Goal: Find specific page/section: Find specific page/section

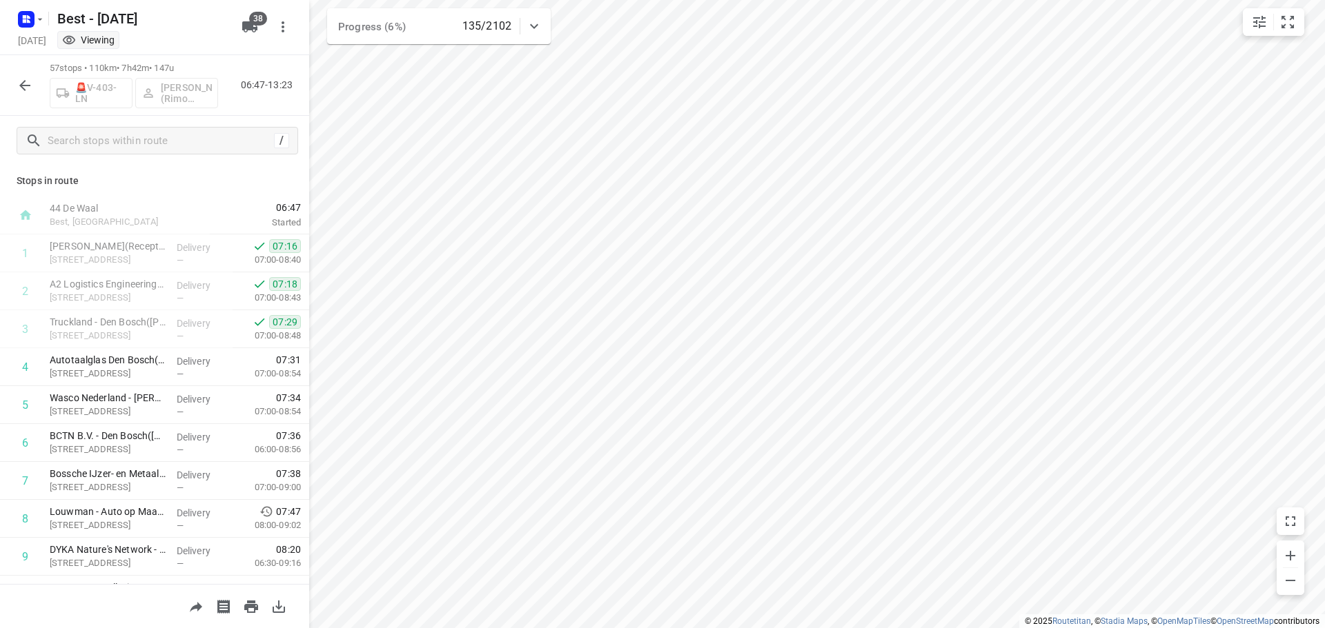
scroll to position [621, 0]
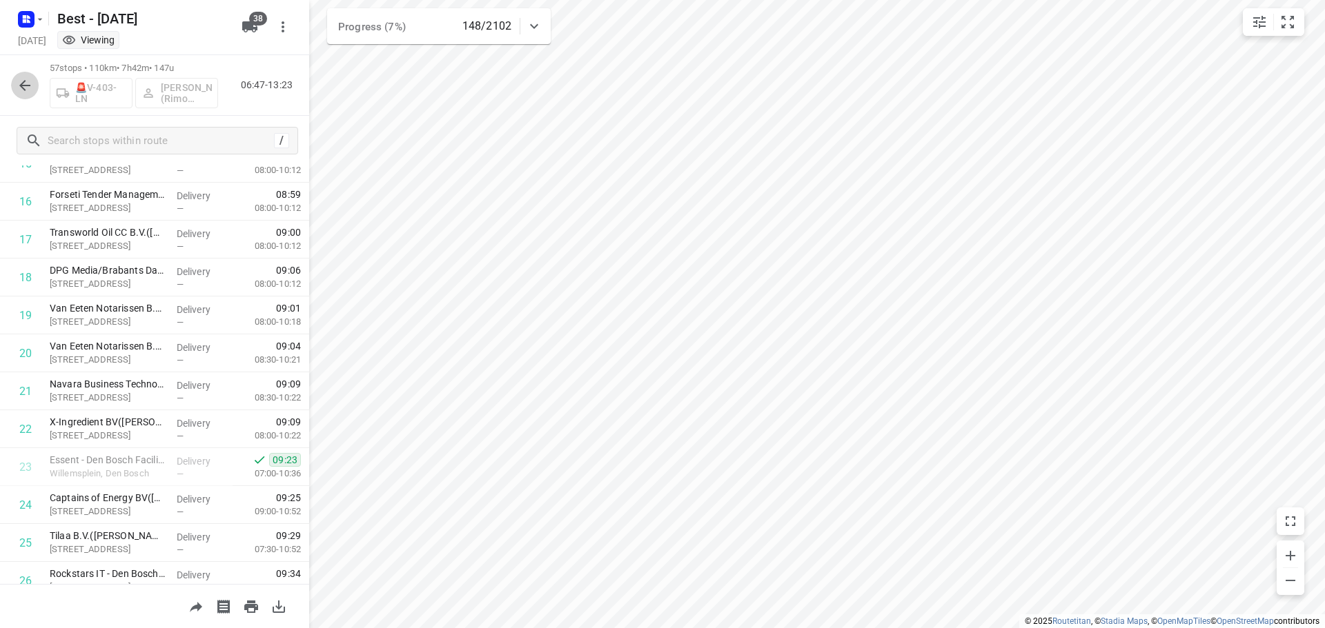
click at [26, 95] on button "button" at bounding box center [25, 86] width 28 height 28
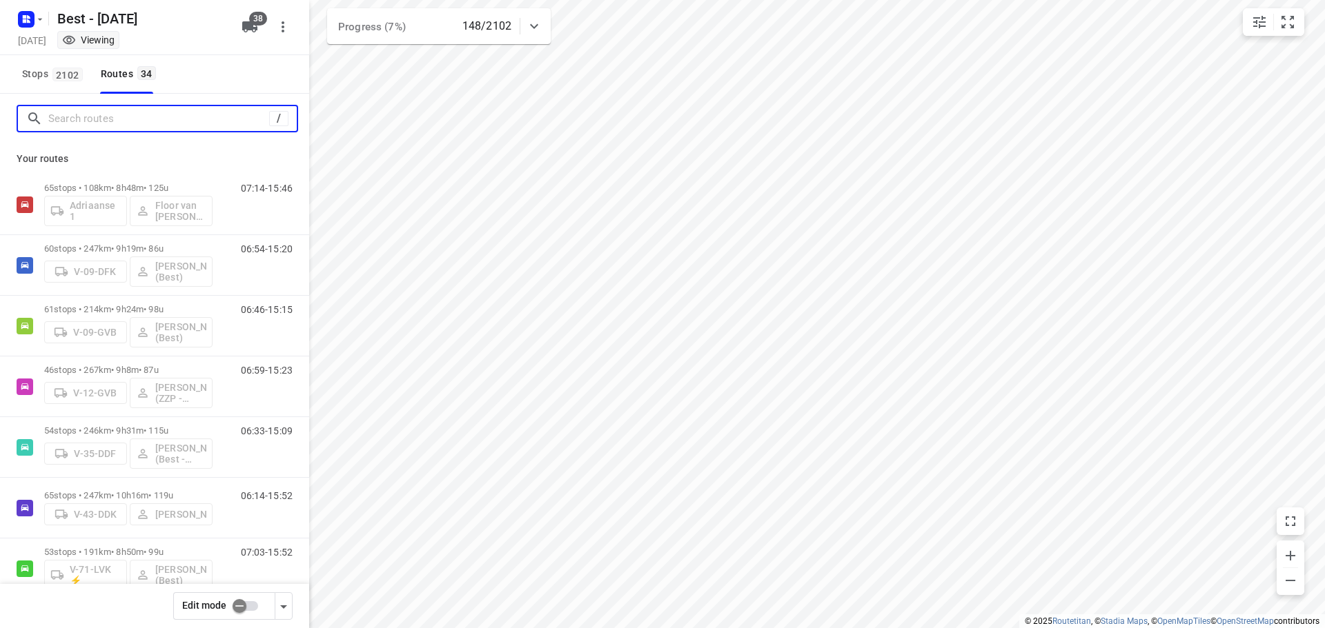
drag, startPoint x: 90, startPoint y: 122, endPoint x: 133, endPoint y: 106, distance: 46.3
click at [90, 122] on input "Search routes" at bounding box center [158, 118] width 221 height 21
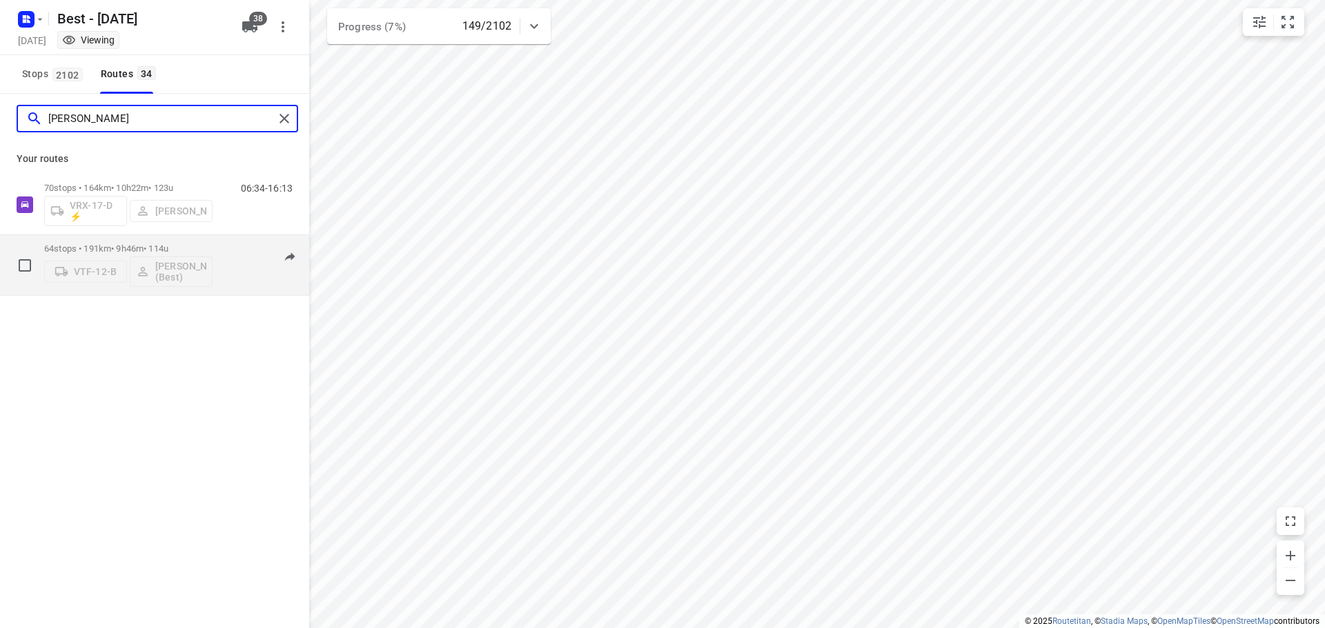
type input "[PERSON_NAME]"
click at [156, 245] on p "64 stops • 191km • 9h46m • 114u" at bounding box center [128, 249] width 168 height 10
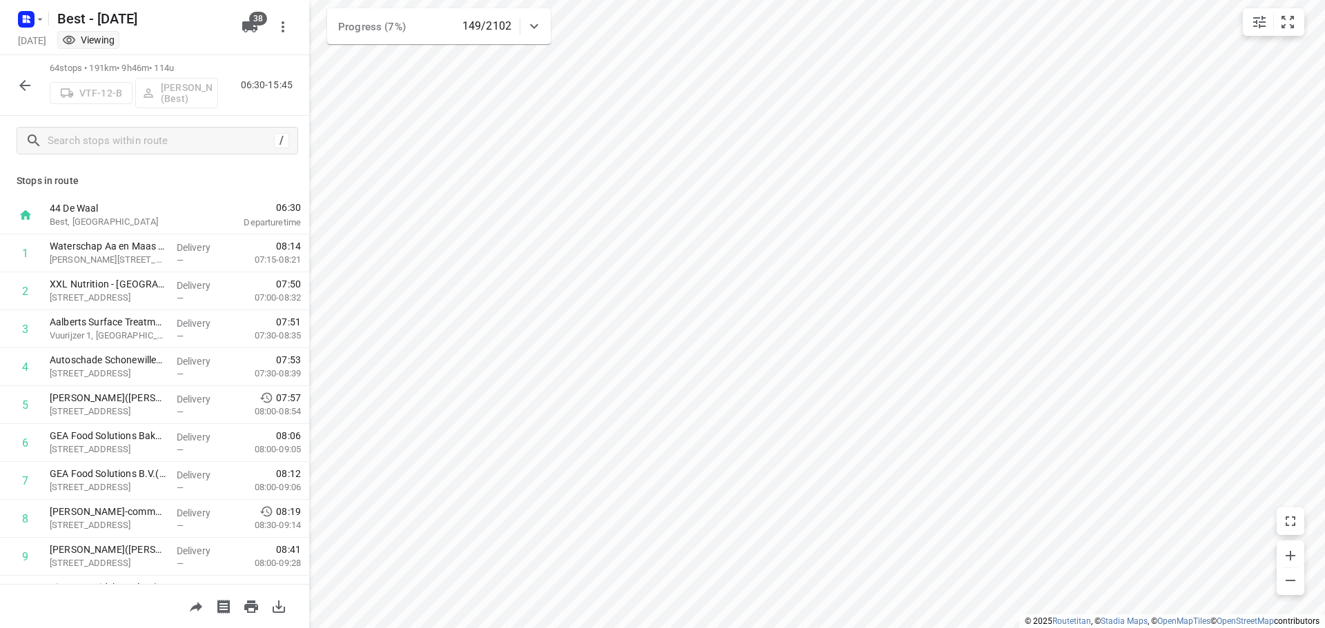
click at [161, 123] on div "/" at bounding box center [154, 141] width 309 height 50
click at [159, 130] on input "text" at bounding box center [158, 140] width 221 height 21
click at [155, 143] on input "text" at bounding box center [172, 140] width 248 height 21
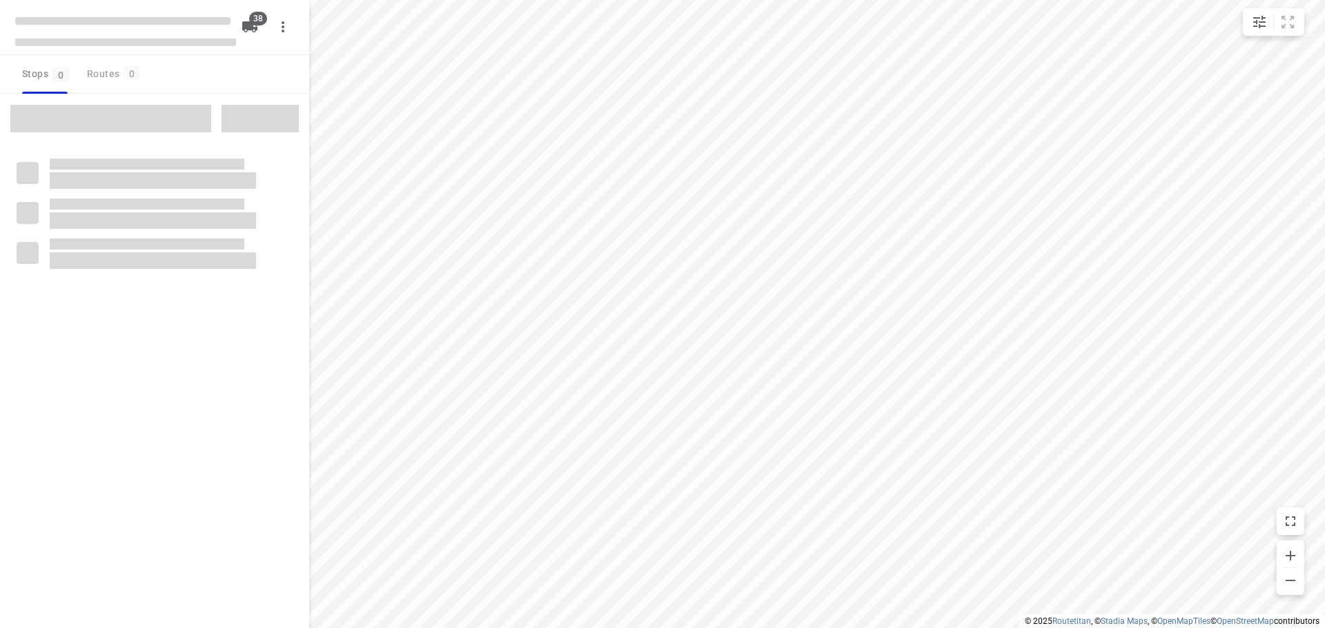
type input "distance"
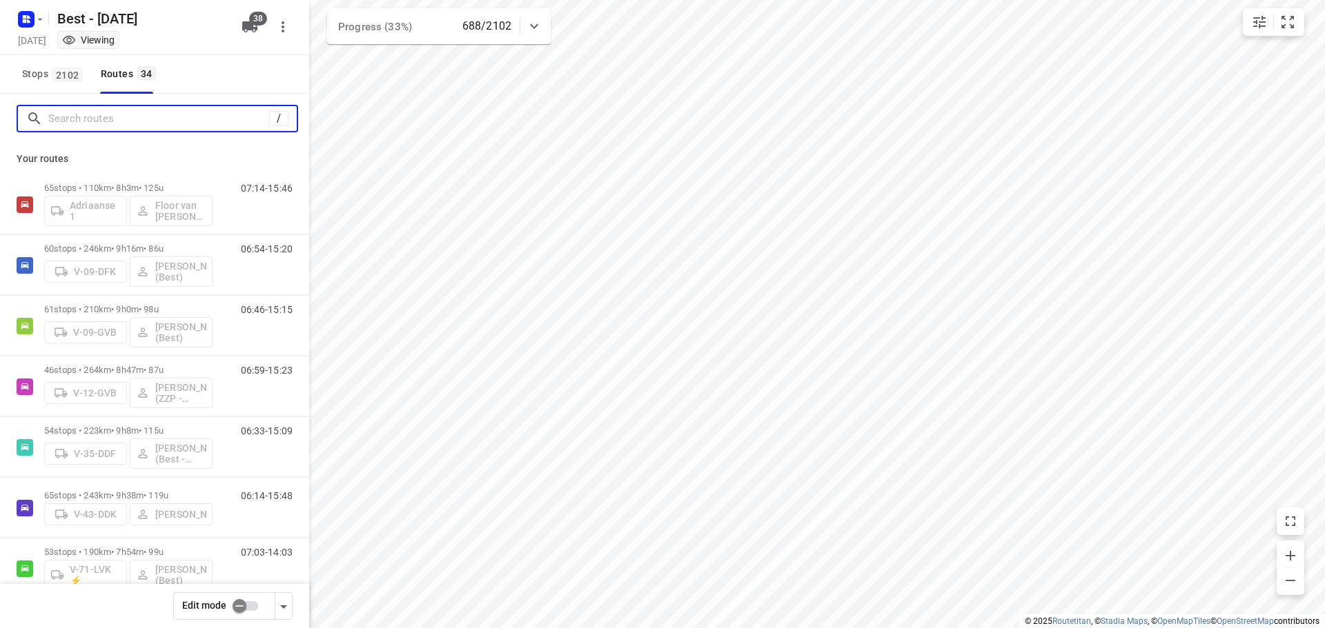
click at [130, 110] on input "Search routes" at bounding box center [158, 118] width 221 height 21
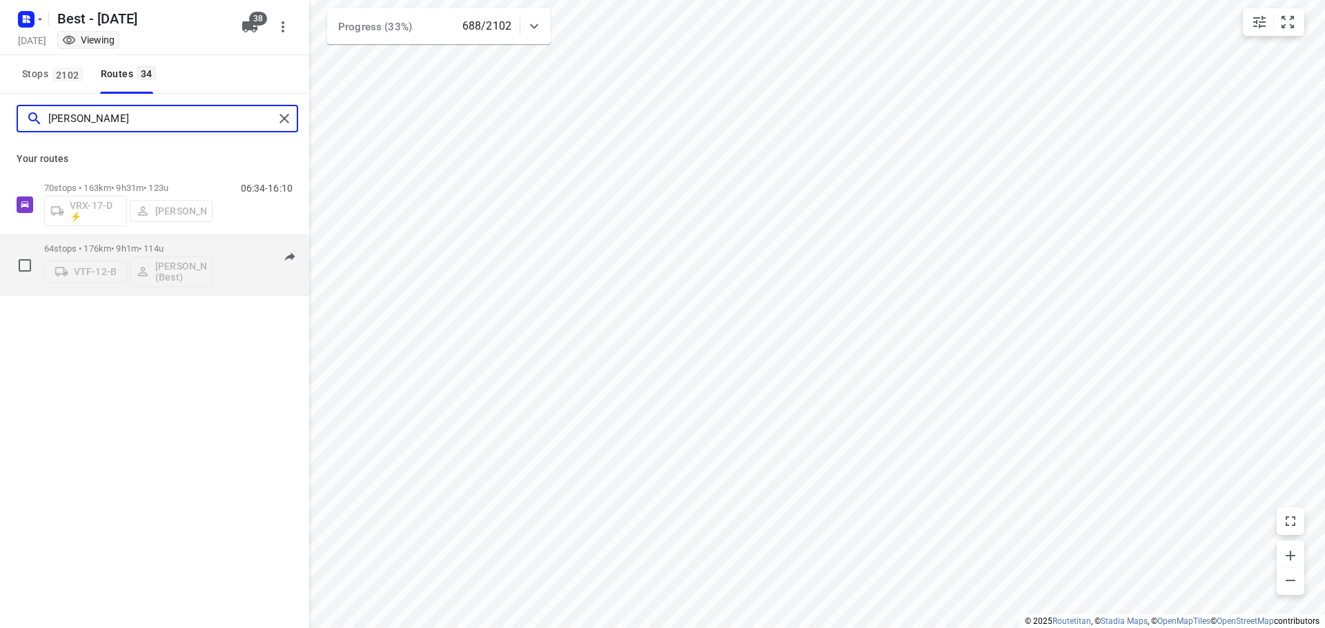
type input "[PERSON_NAME]"
click at [107, 251] on p "64 stops • 176km • 9h1m • 114u" at bounding box center [128, 249] width 168 height 10
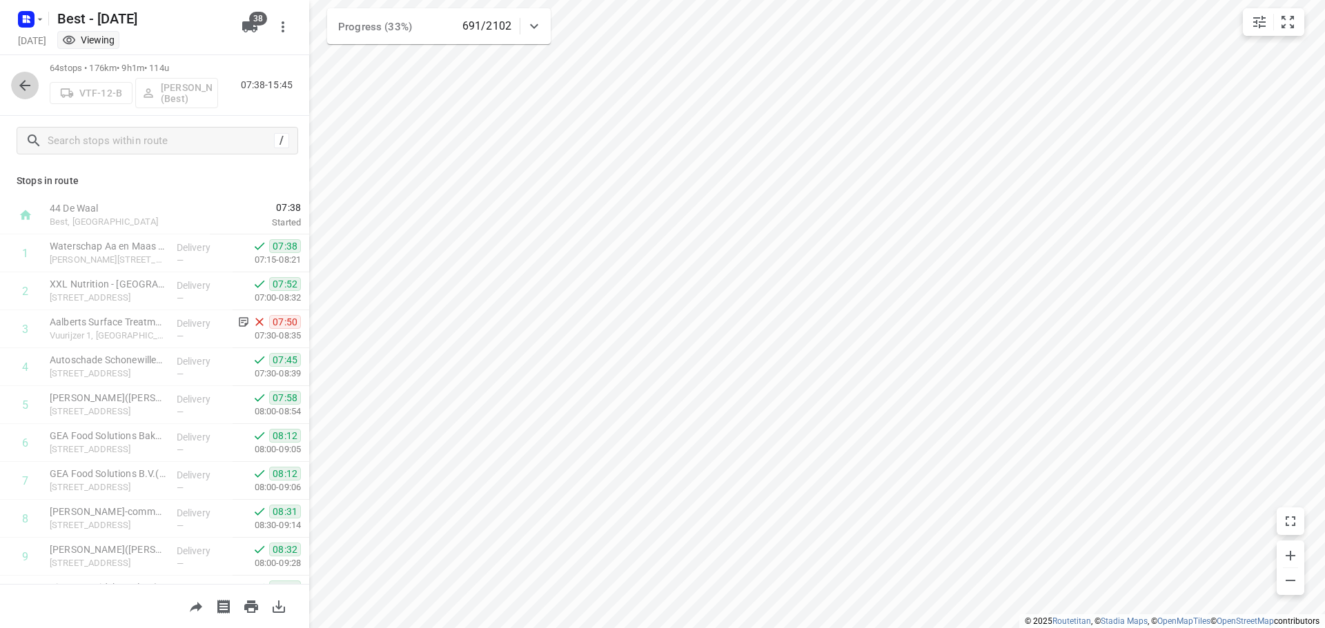
click at [29, 91] on icon "button" at bounding box center [25, 85] width 17 height 17
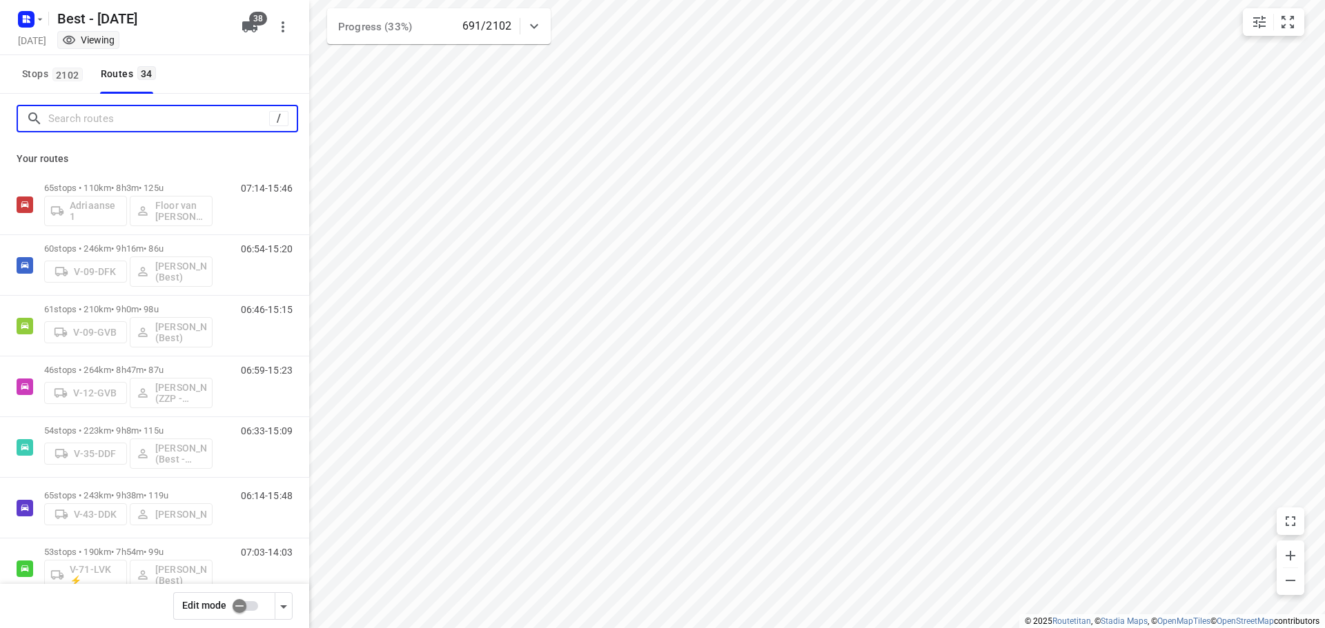
click at [123, 125] on input "Search routes" at bounding box center [158, 118] width 221 height 21
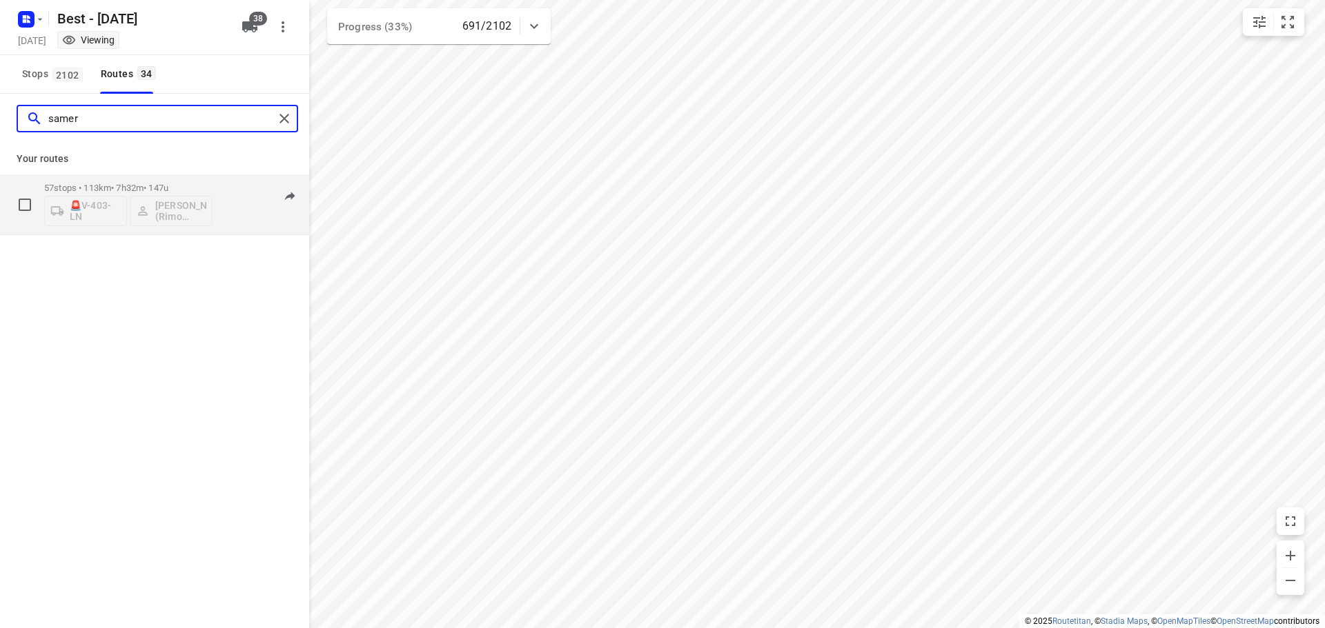
type input "samer"
click at [137, 189] on p "57 stops • 113km • 7h32m • 147u" at bounding box center [128, 188] width 168 height 10
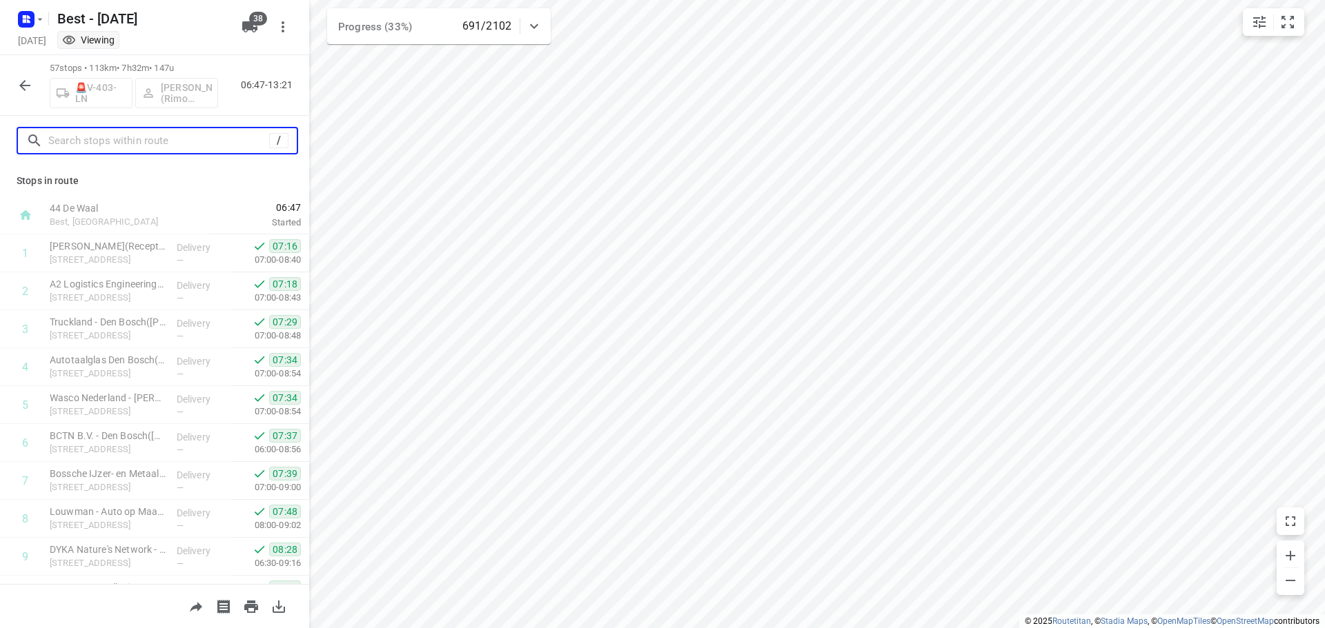
click at [187, 147] on input "text" at bounding box center [158, 140] width 221 height 21
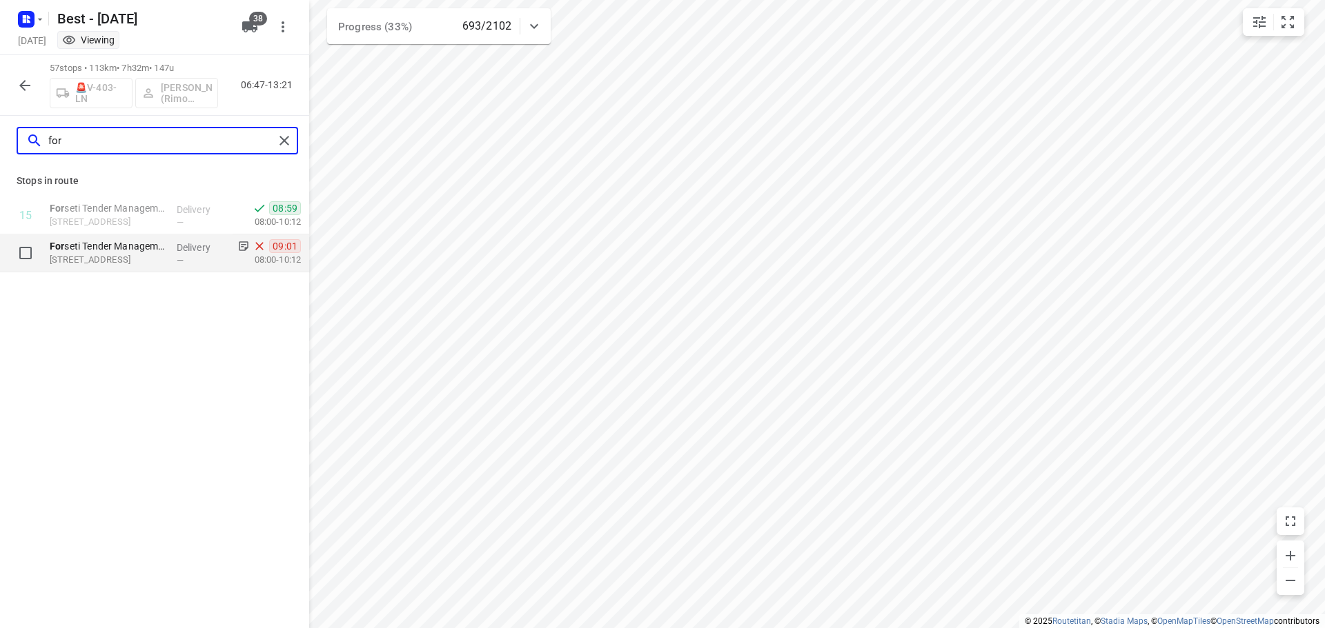
type input "for"
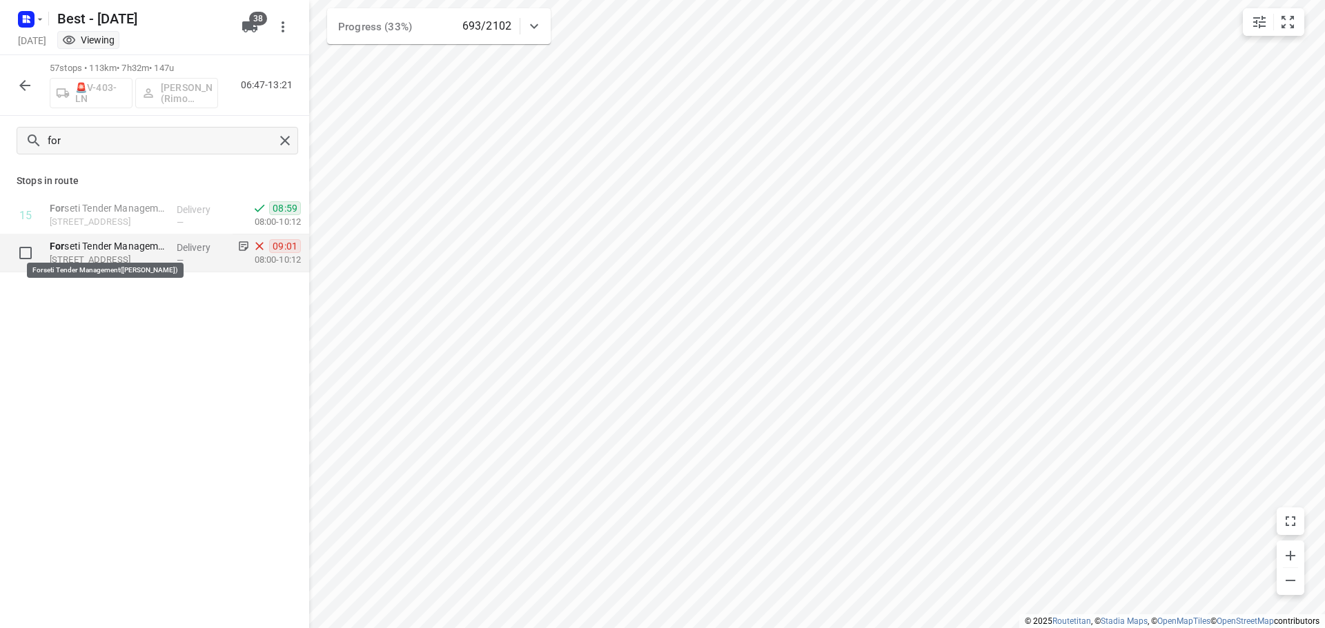
click at [123, 252] on p "For seti Tender Management([PERSON_NAME])" at bounding box center [108, 246] width 116 height 14
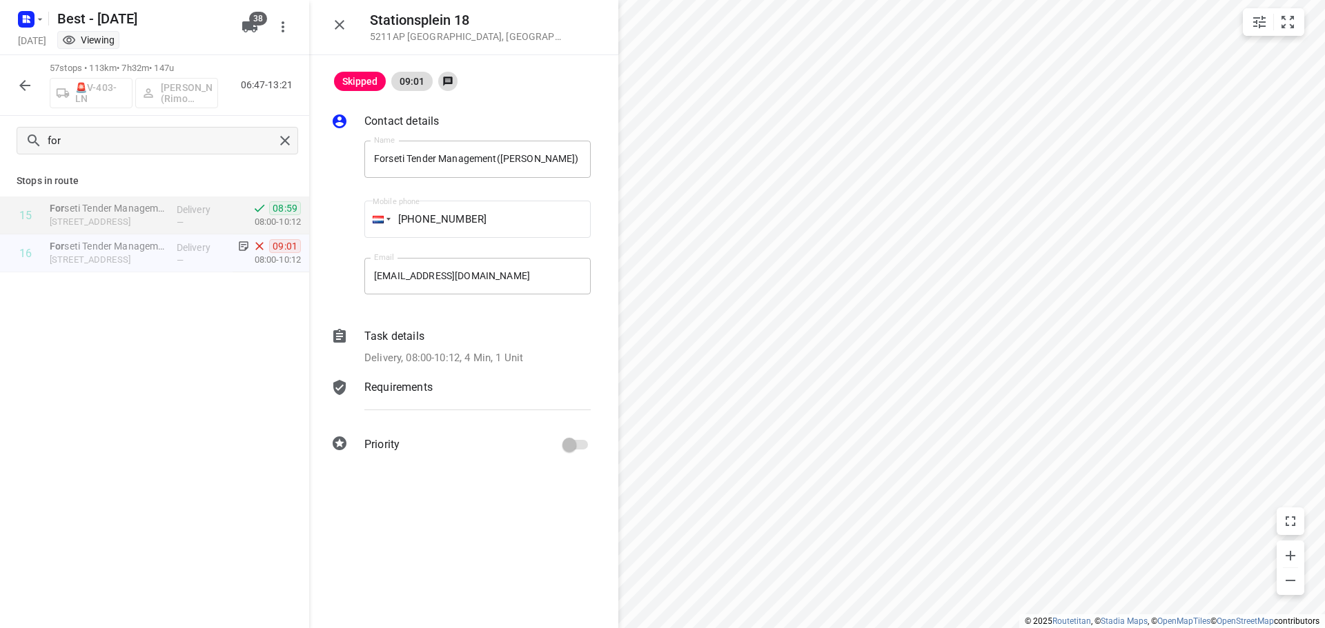
click at [513, 372] on div "Contact details Name Forseti Tender Management([PERSON_NAME]) Name Mobile phone…" at bounding box center [463, 285] width 309 height 389
click at [509, 357] on p "Delivery, 08:00-10:12, 4 Min, 1 Unit" at bounding box center [443, 358] width 159 height 16
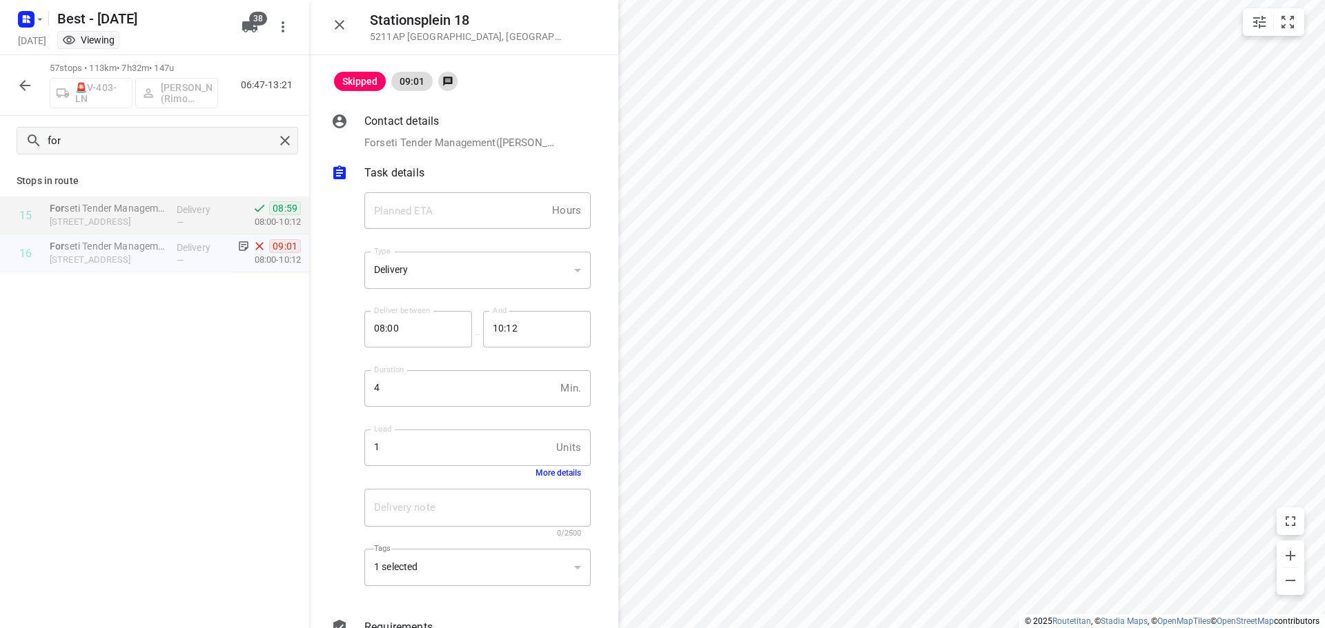
drag, startPoint x: 542, startPoint y: 464, endPoint x: 540, endPoint y: 472, distance: 7.7
click at [540, 472] on div "Load 1 Units Load More details" at bounding box center [477, 454] width 226 height 48
click at [540, 472] on button "More details" at bounding box center [558, 473] width 46 height 10
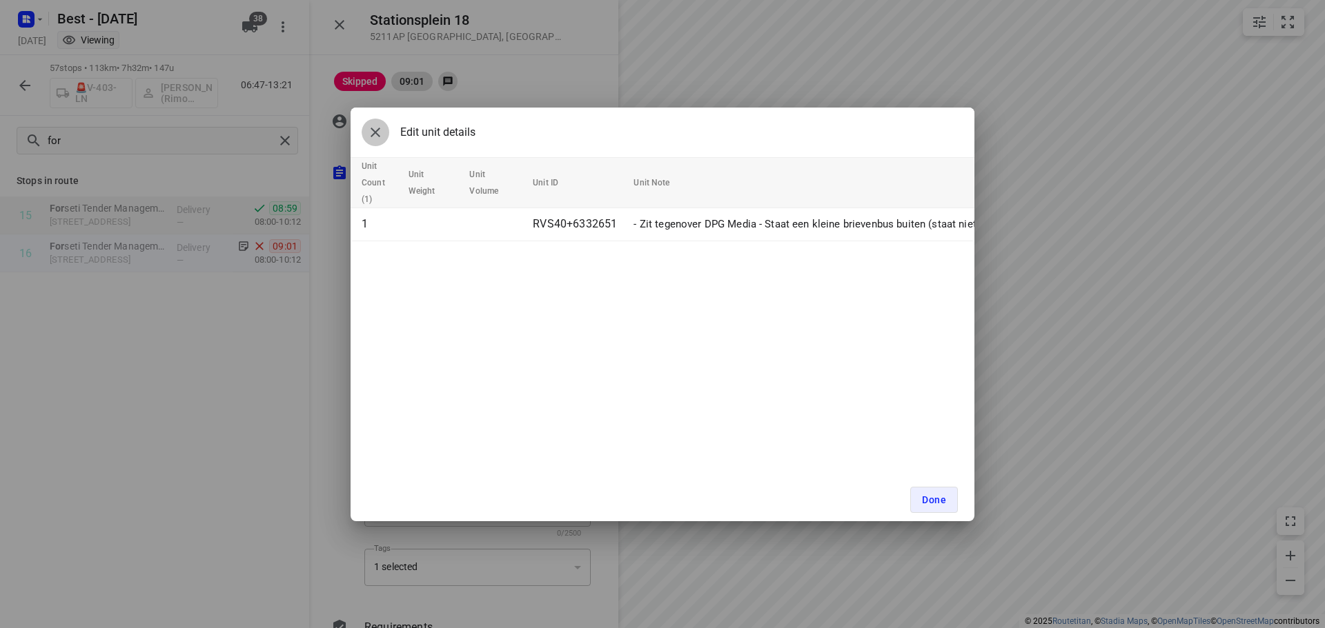
click at [384, 139] on button "button" at bounding box center [376, 133] width 28 height 28
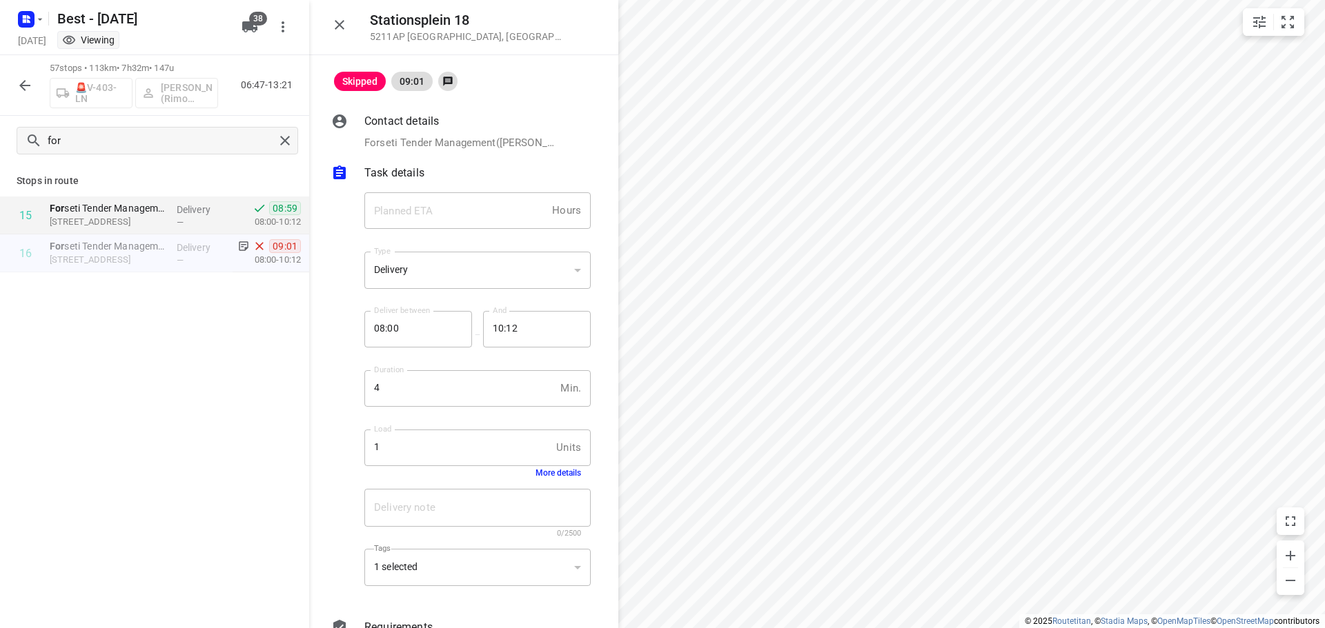
click at [180, 207] on p "Delivery" at bounding box center [202, 210] width 51 height 14
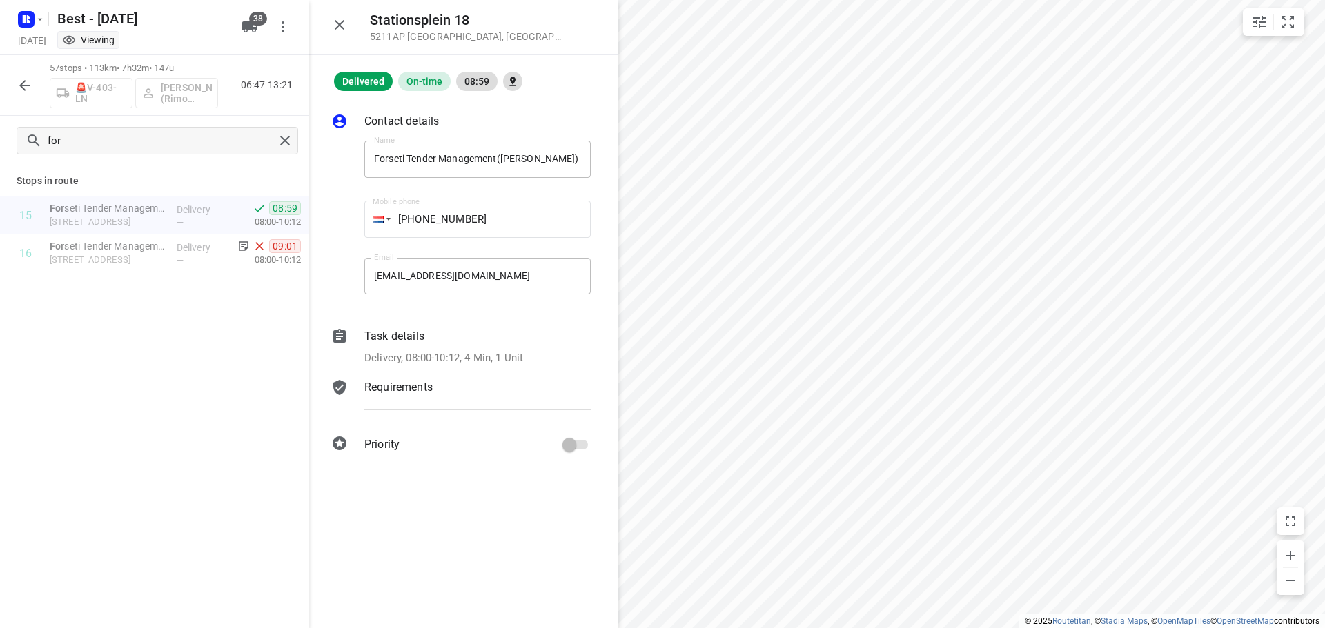
click at [500, 358] on p "Delivery, 08:00-10:12, 4 Min, 1 Unit" at bounding box center [443, 358] width 159 height 16
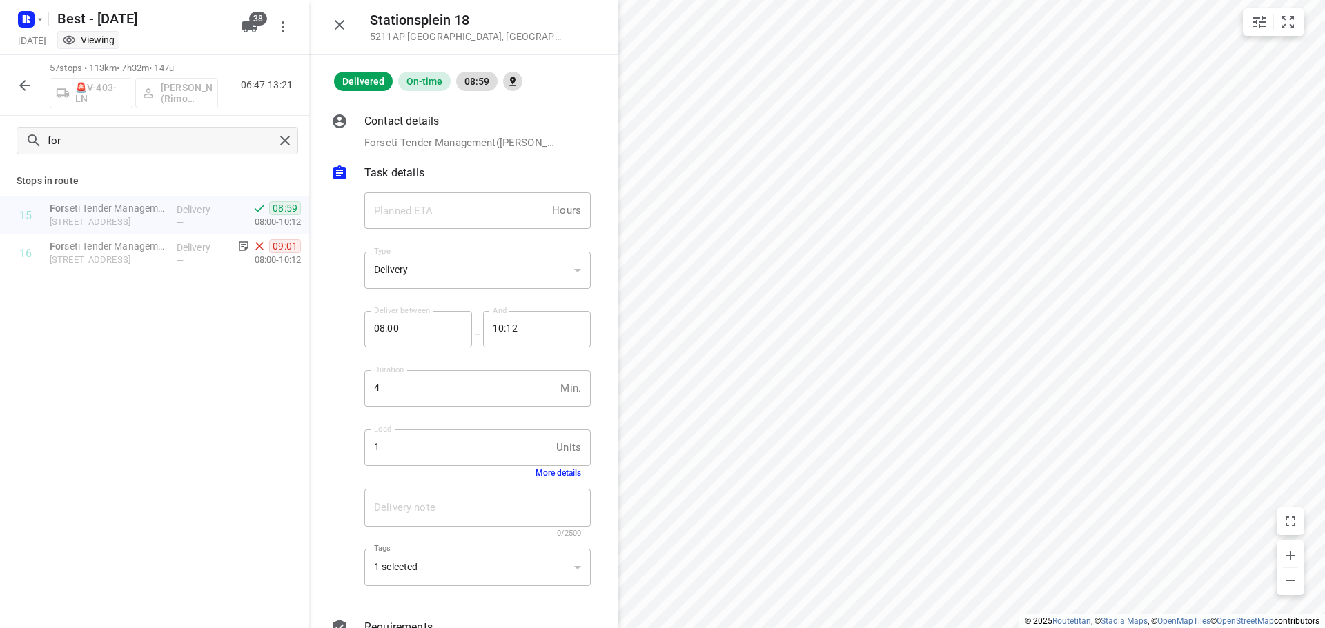
click at [548, 475] on button "More details" at bounding box center [558, 473] width 46 height 10
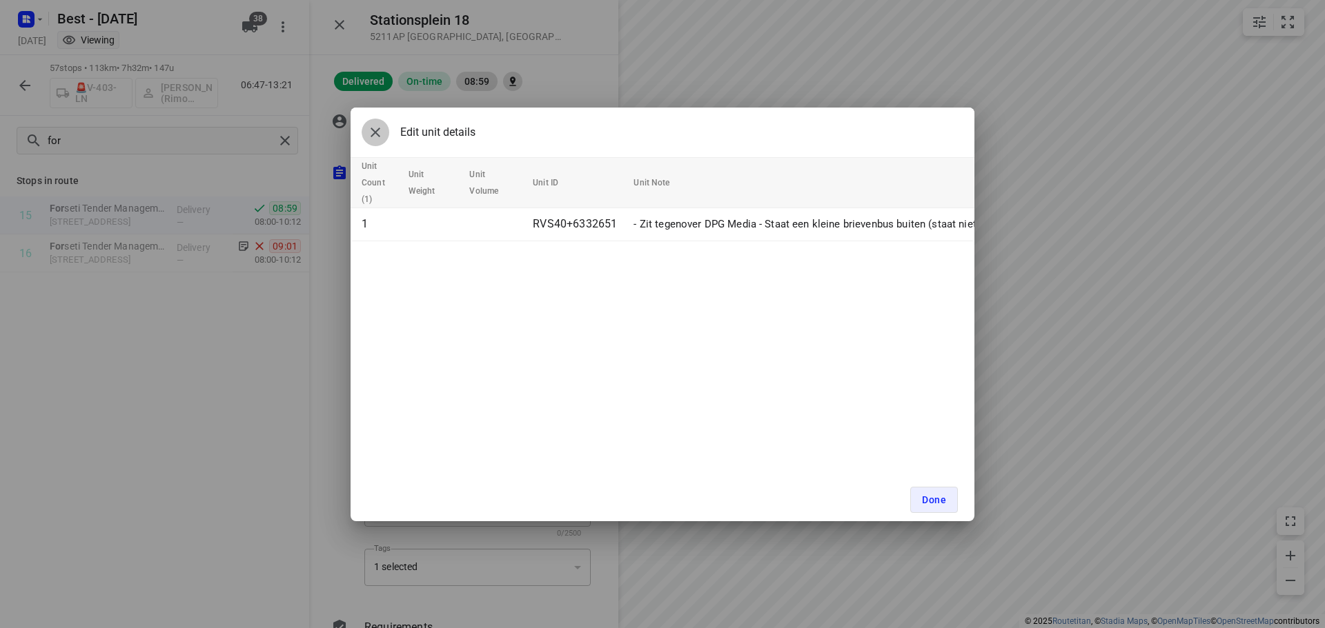
click at [373, 135] on icon "button" at bounding box center [375, 132] width 17 height 17
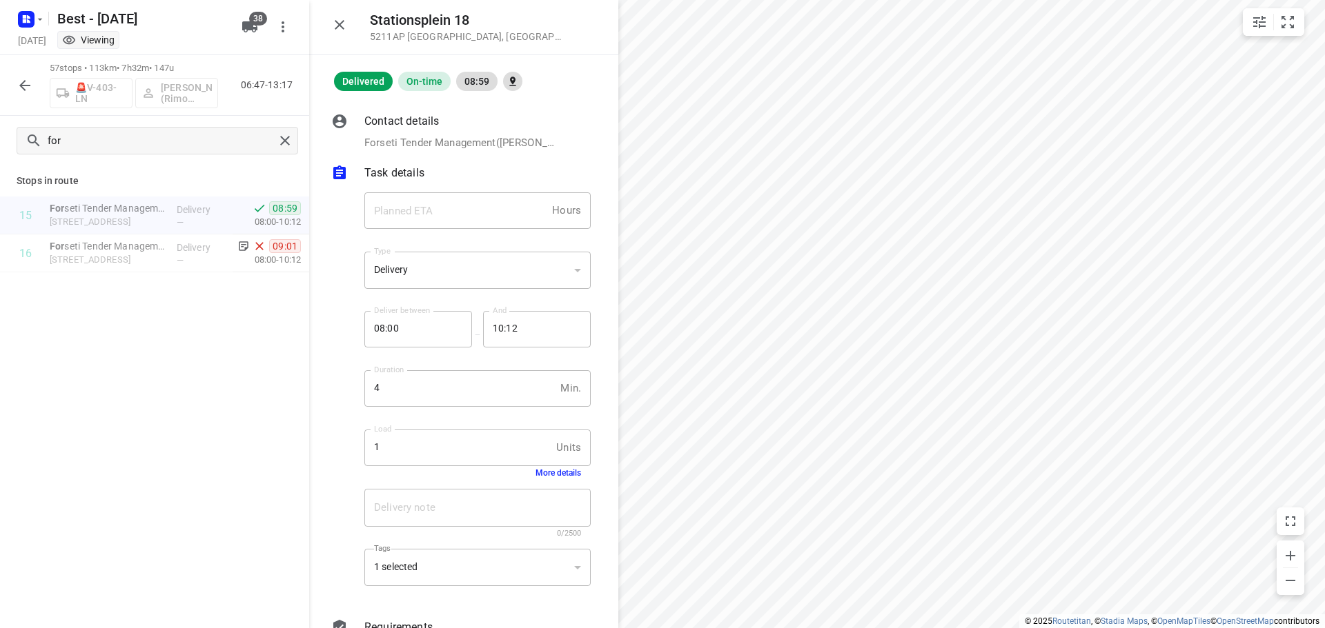
click at [337, 10] on div "[STREET_ADDRESS]" at bounding box center [463, 27] width 309 height 55
click at [337, 18] on icon "button" at bounding box center [339, 25] width 17 height 17
